Goal: Task Accomplishment & Management: Use online tool/utility

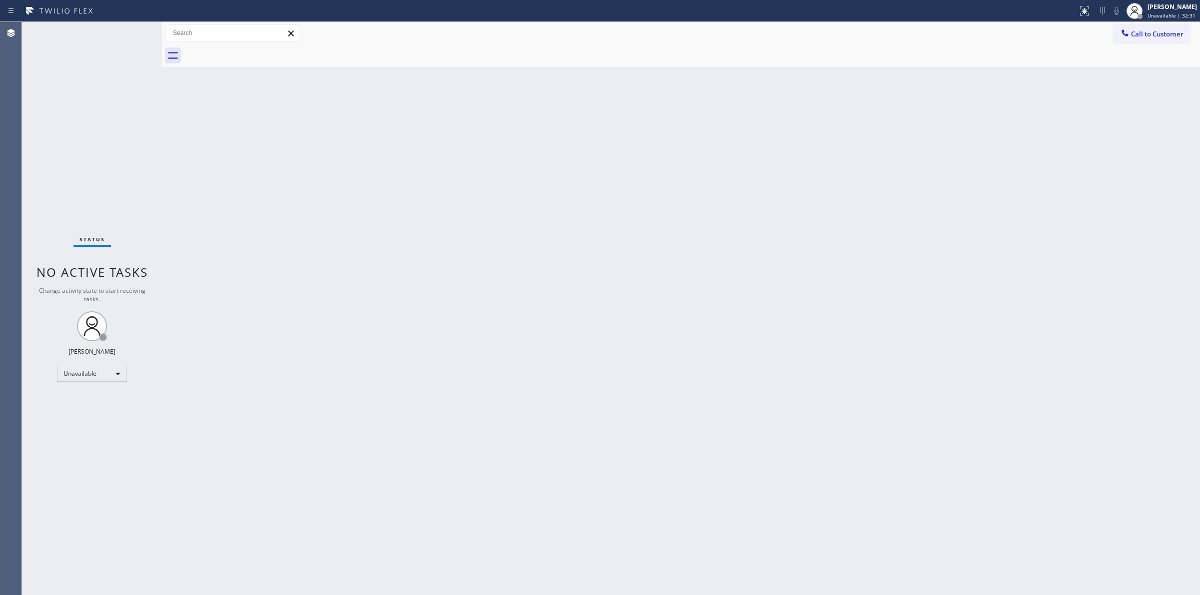
click at [1152, 33] on span "Call to Customer" at bounding box center [1157, 33] width 52 height 9
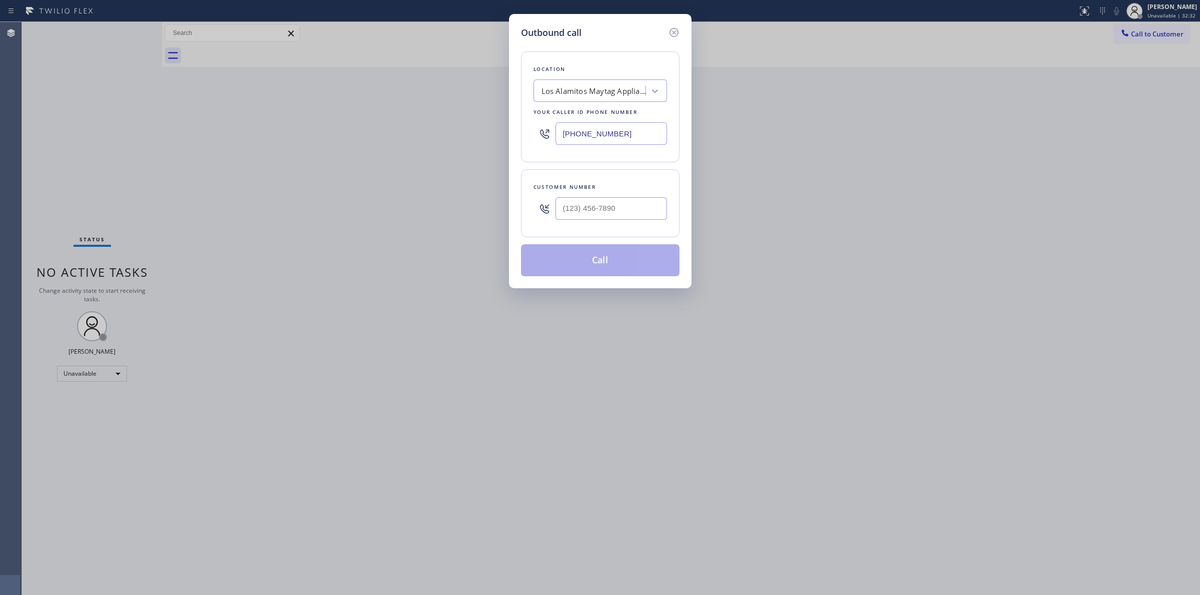
paste input "___) ___-____"
drag, startPoint x: 628, startPoint y: 130, endPoint x: 231, endPoint y: 89, distance: 398.6
click at [261, 96] on div "Outbound call Location [GEOGRAPHIC_DATA] Maytag Appliance Repair Your caller id…" at bounding box center [600, 297] width 1200 height 595
paste input "text"
type input "(___) ___-____"
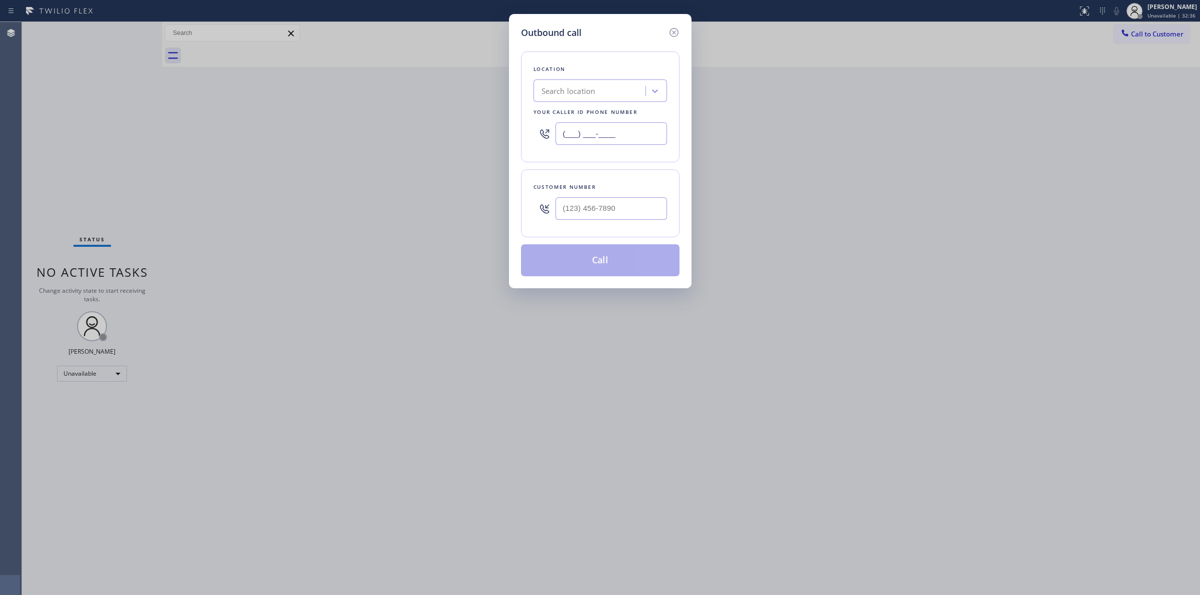
click at [613, 141] on input "(___) ___-____" at bounding box center [610, 133] width 111 height 22
paste input "971) 704-2820"
click at [631, 131] on input "[PHONE_NUMBER]" at bounding box center [610, 133] width 111 height 22
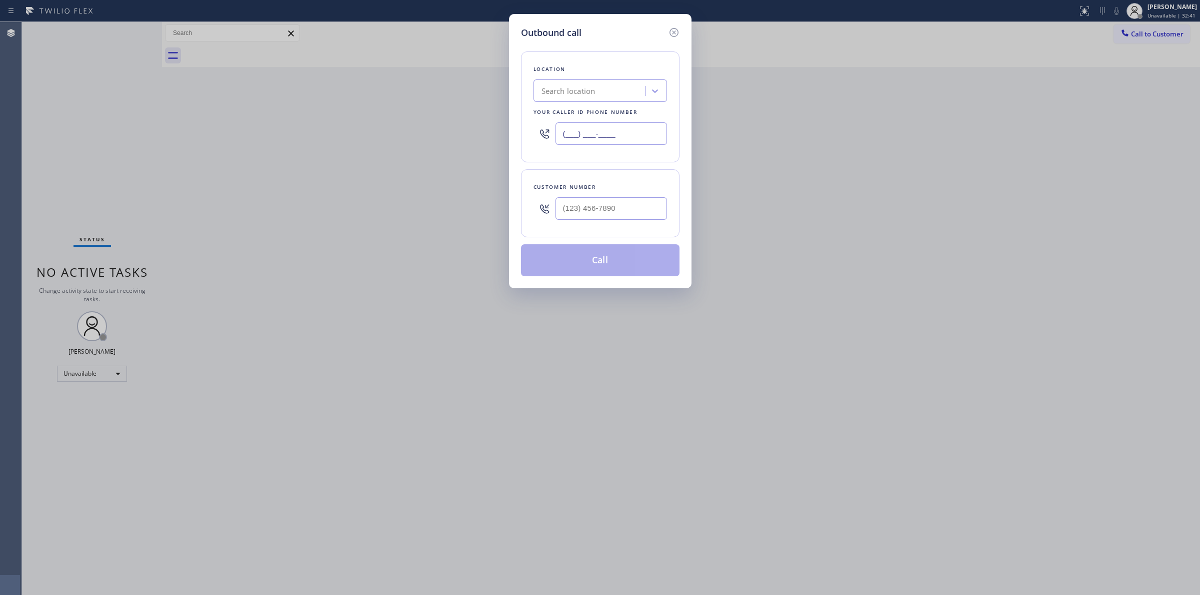
type input "(___) ___-____"
click at [594, 92] on div "Search location" at bounding box center [568, 90] width 54 height 11
paste input "Wolf Repair Pros"
type input "Wolf Repair Pros"
click at [603, 88] on div "Wolf Repair Pros" at bounding box center [590, 90] width 109 height 17
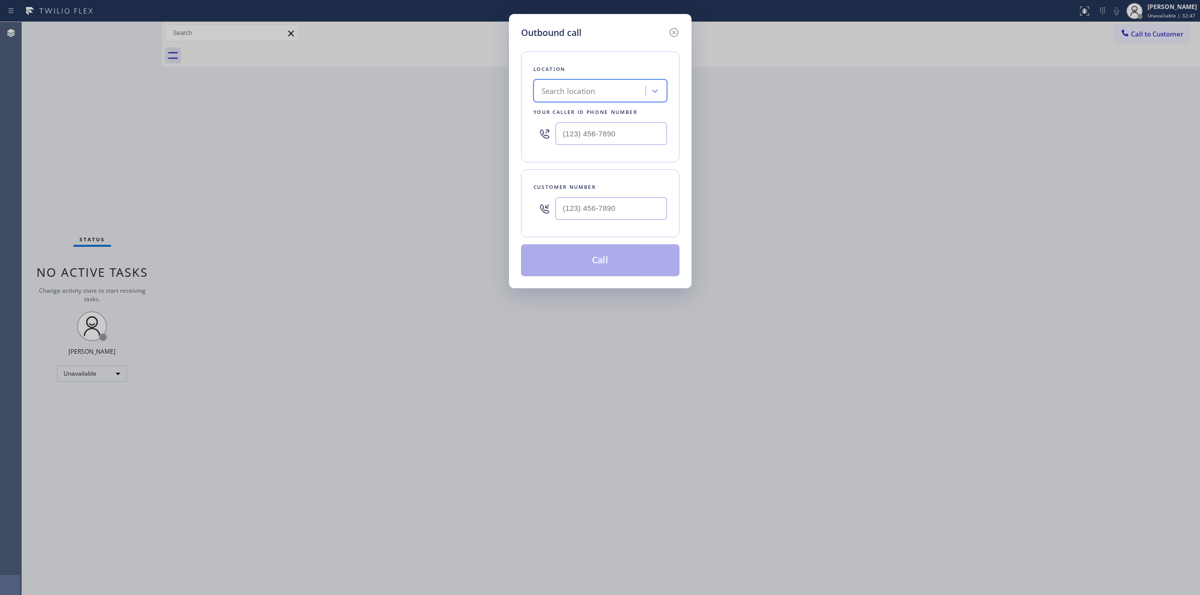
paste input "Wolf Repair Pros"
type input "Wolf Repair Professional"
click at [581, 90] on input "Wolf Repair Professional" at bounding box center [582, 91] width 83 height 8
click at [621, 92] on input "Wolf Repair Professional" at bounding box center [582, 91] width 83 height 8
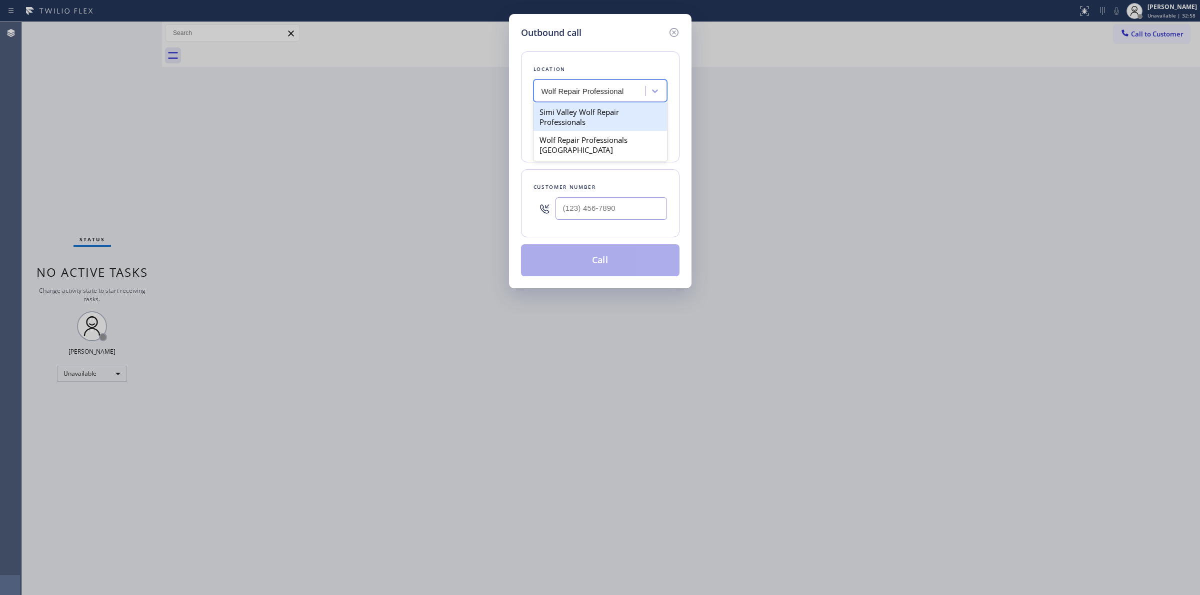
click at [621, 92] on input "Wolf Repair Professional" at bounding box center [582, 91] width 83 height 8
drag, startPoint x: 561, startPoint y: 133, endPoint x: 506, endPoint y: 124, distance: 55.7
click at [499, 124] on div "Outbound call Location Search location Your caller id phone number Customer num…" at bounding box center [600, 297] width 1200 height 595
click at [608, 128] on input "(___) ___-____" at bounding box center [610, 133] width 111 height 22
paste input "551) 239-9816"
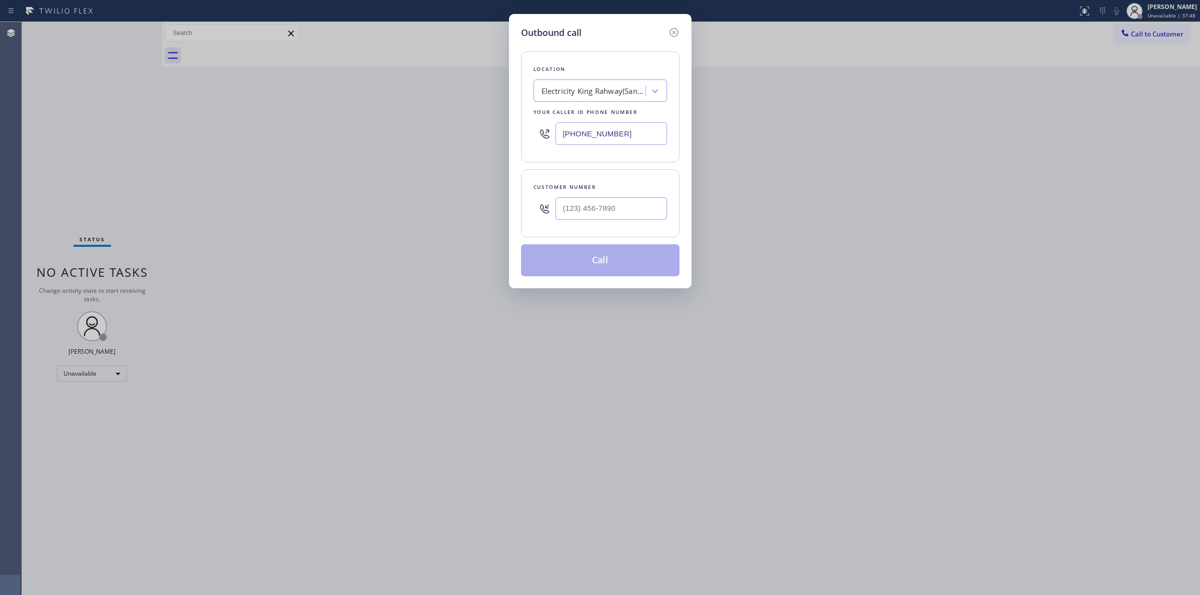
type input "[PHONE_NUMBER]"
